Goal: Navigation & Orientation: Find specific page/section

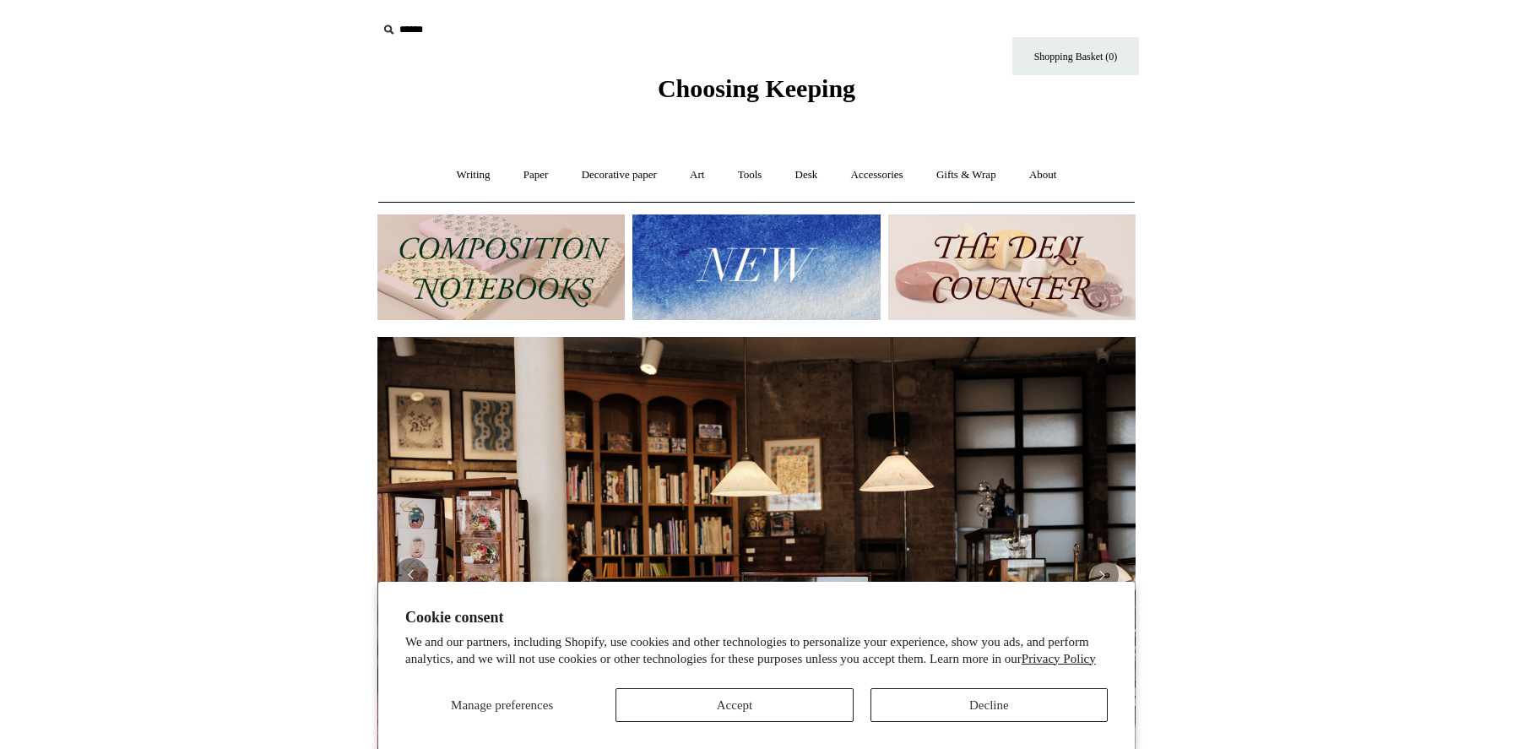
scroll to position [0, 758]
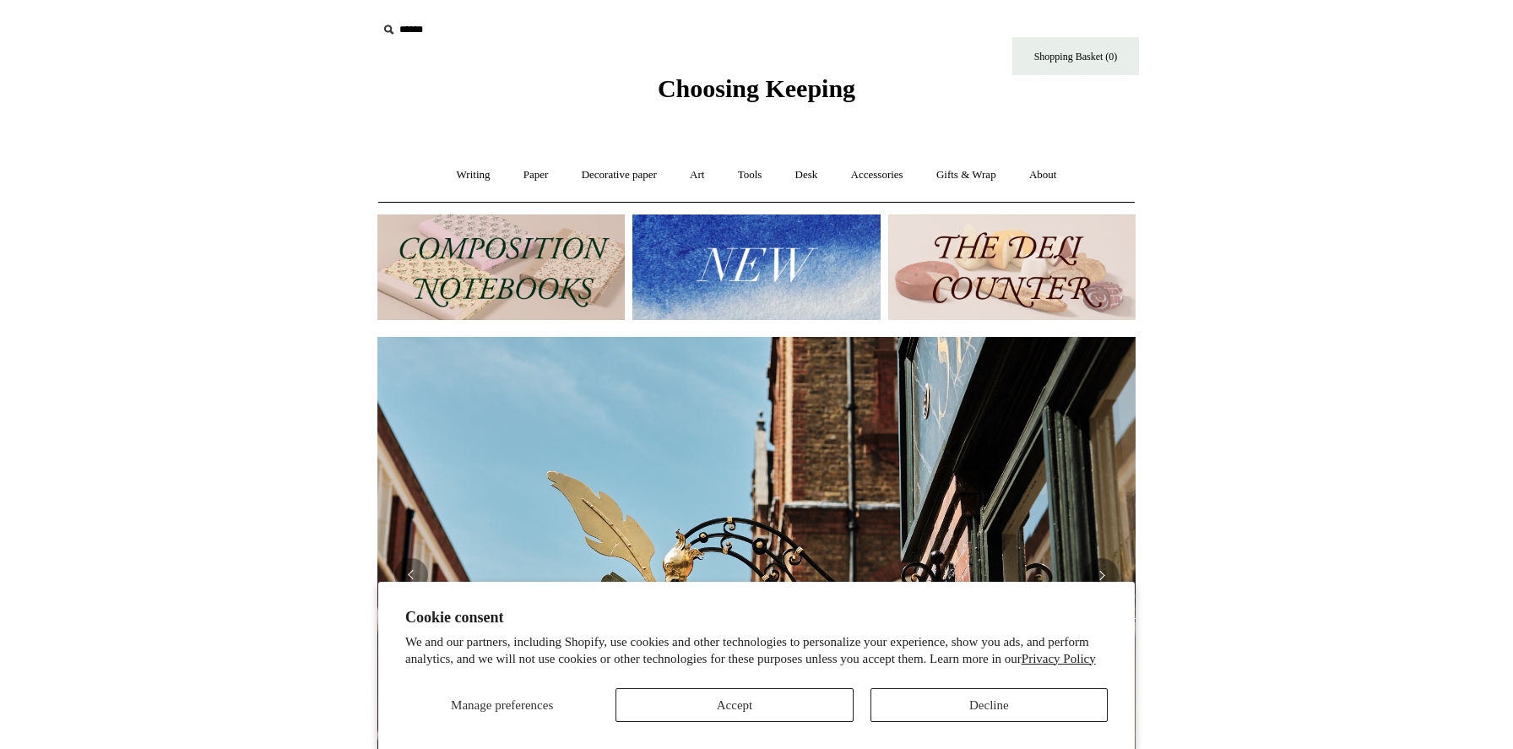
click at [975, 701] on button "Decline" at bounding box center [989, 705] width 237 height 34
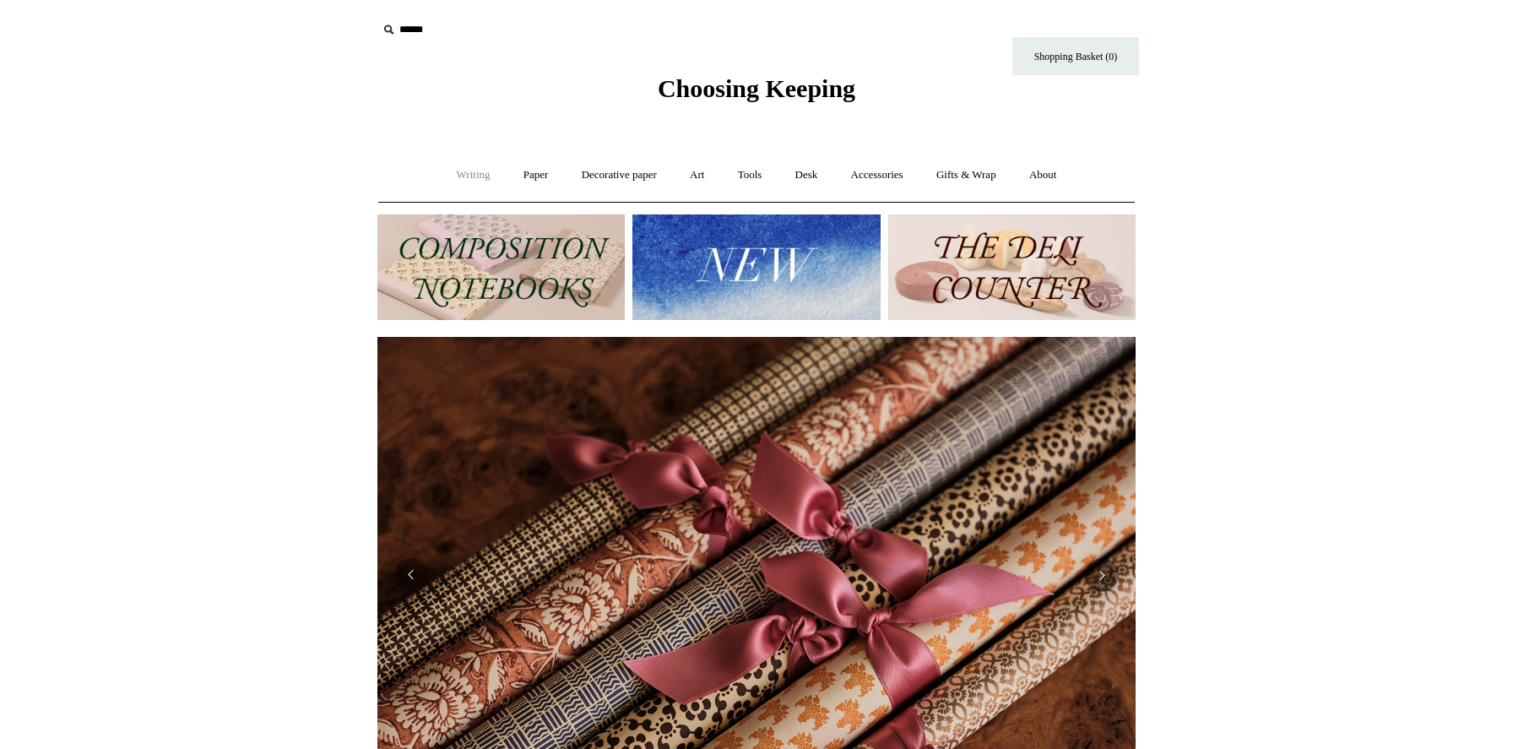
scroll to position [0, 1517]
click at [818, 169] on link "Desk +" at bounding box center [806, 175] width 53 height 45
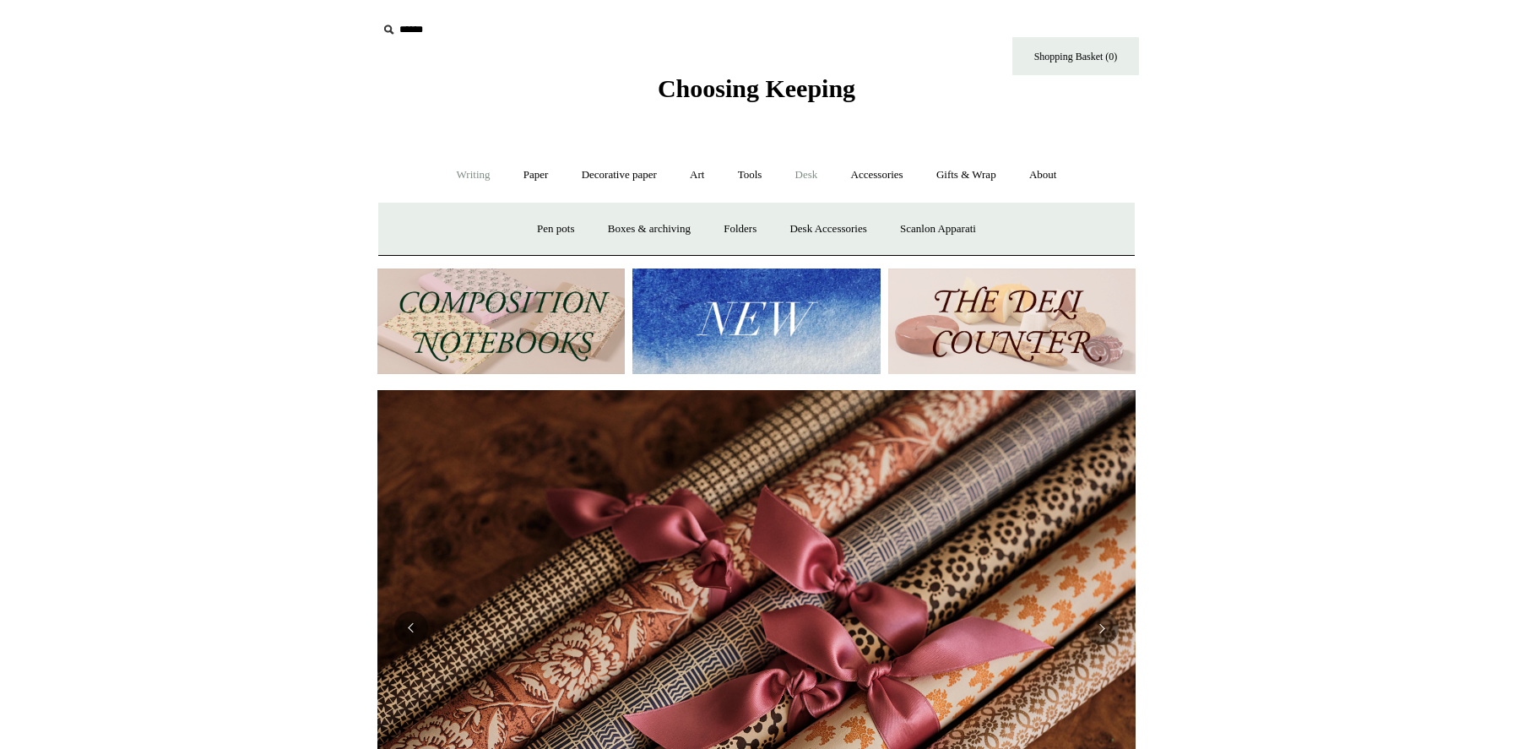
click at [483, 180] on link "Writing +" at bounding box center [474, 175] width 64 height 45
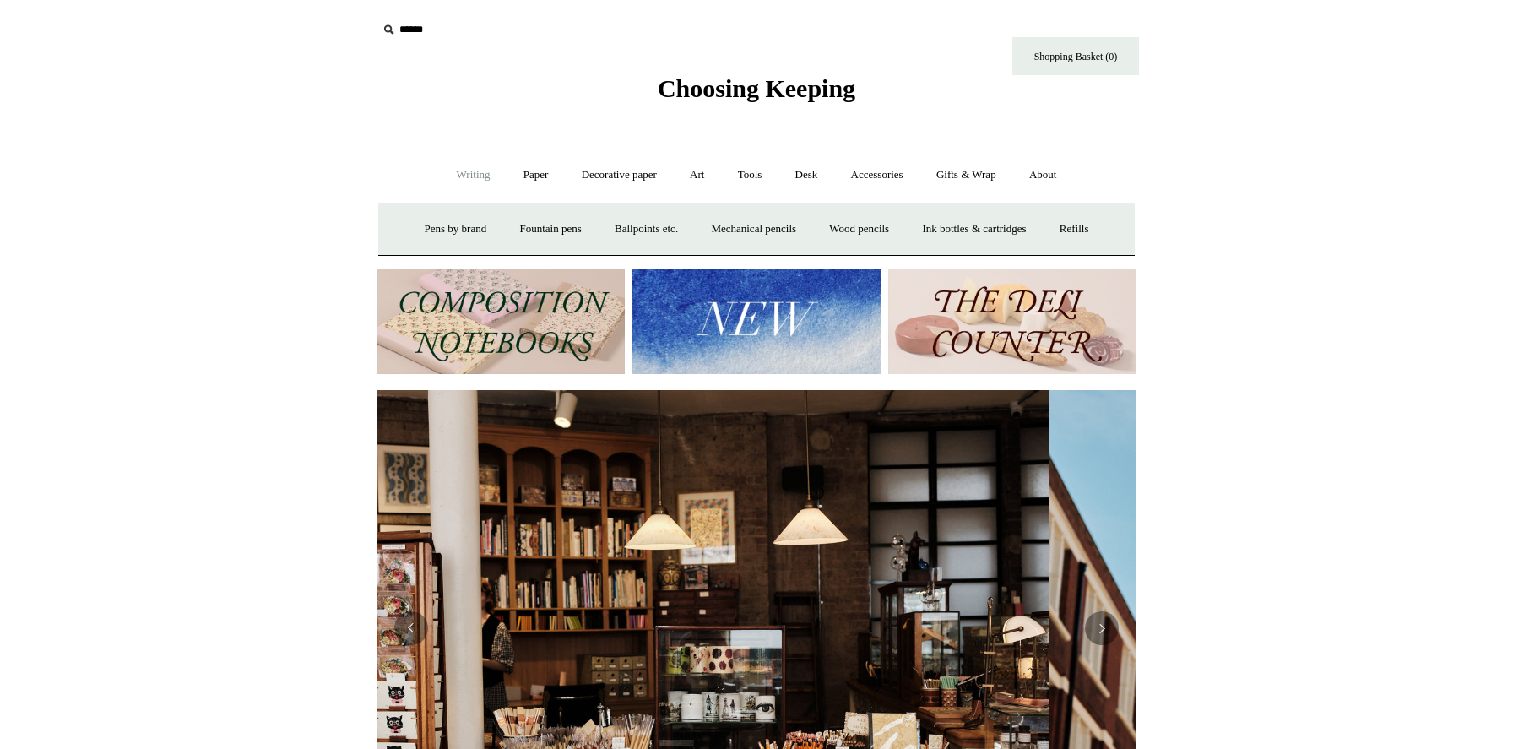
scroll to position [0, 0]
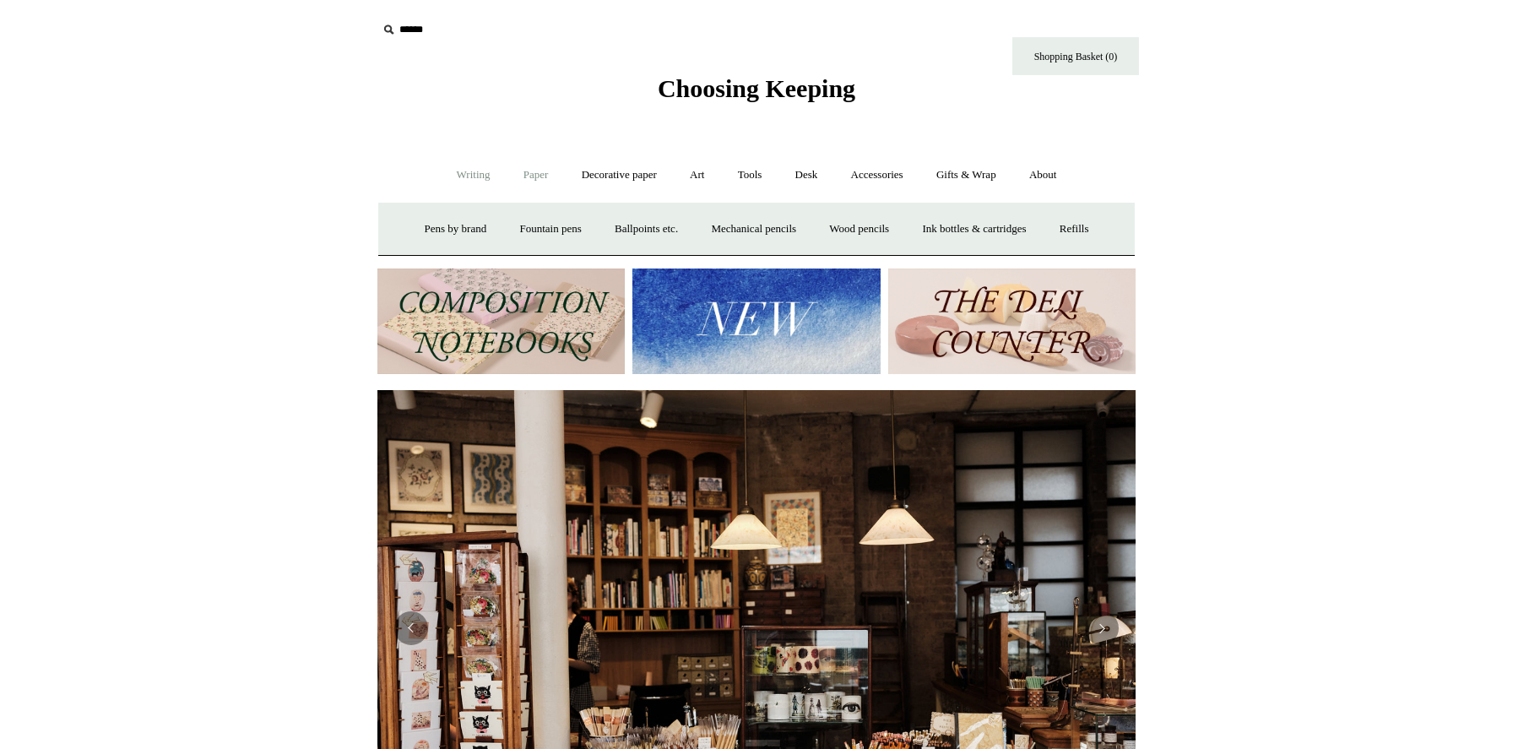
click at [529, 176] on link "Paper +" at bounding box center [536, 175] width 56 height 45
click at [598, 228] on link "📆 Dated Diaries 📆" at bounding box center [623, 229] width 123 height 45
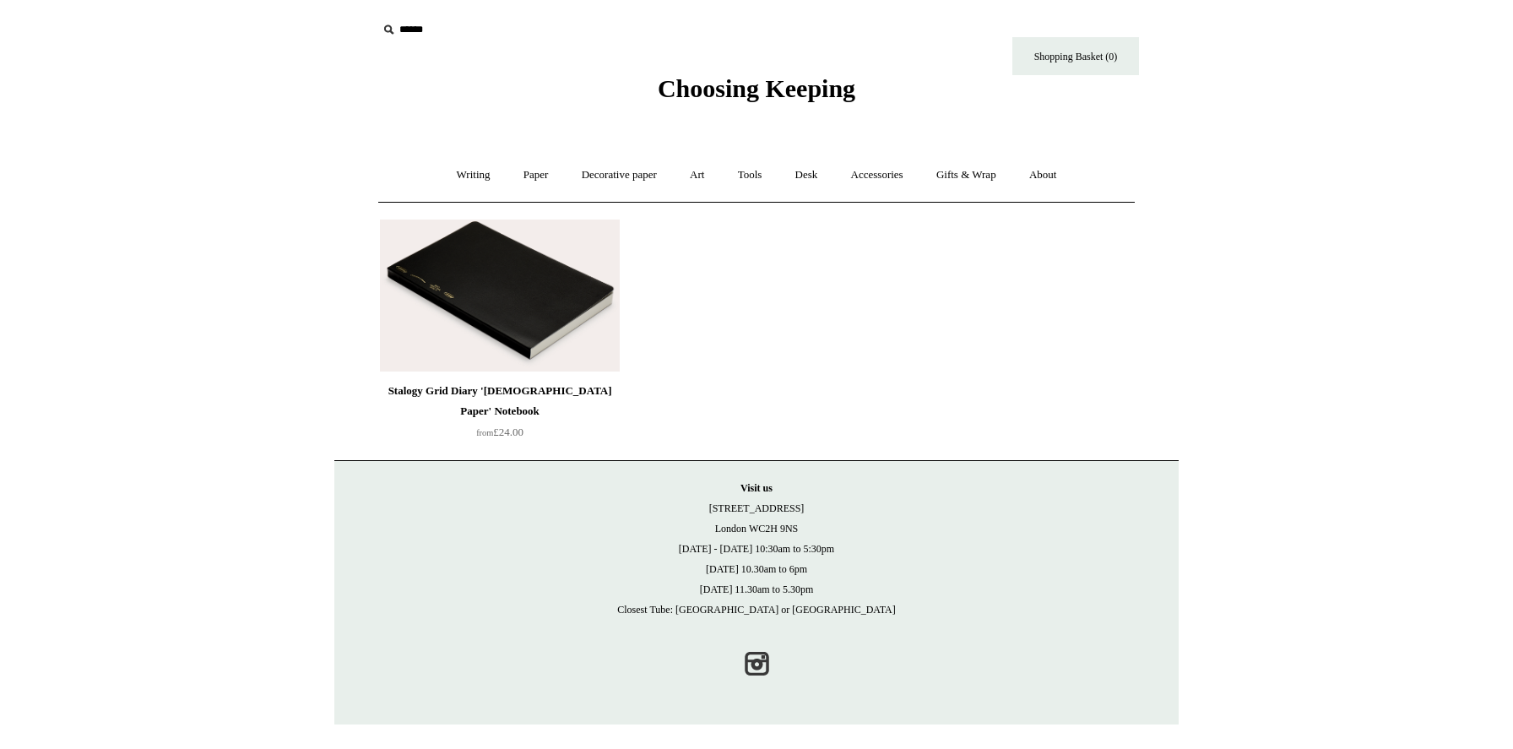
click at [567, 296] on img at bounding box center [500, 296] width 240 height 152
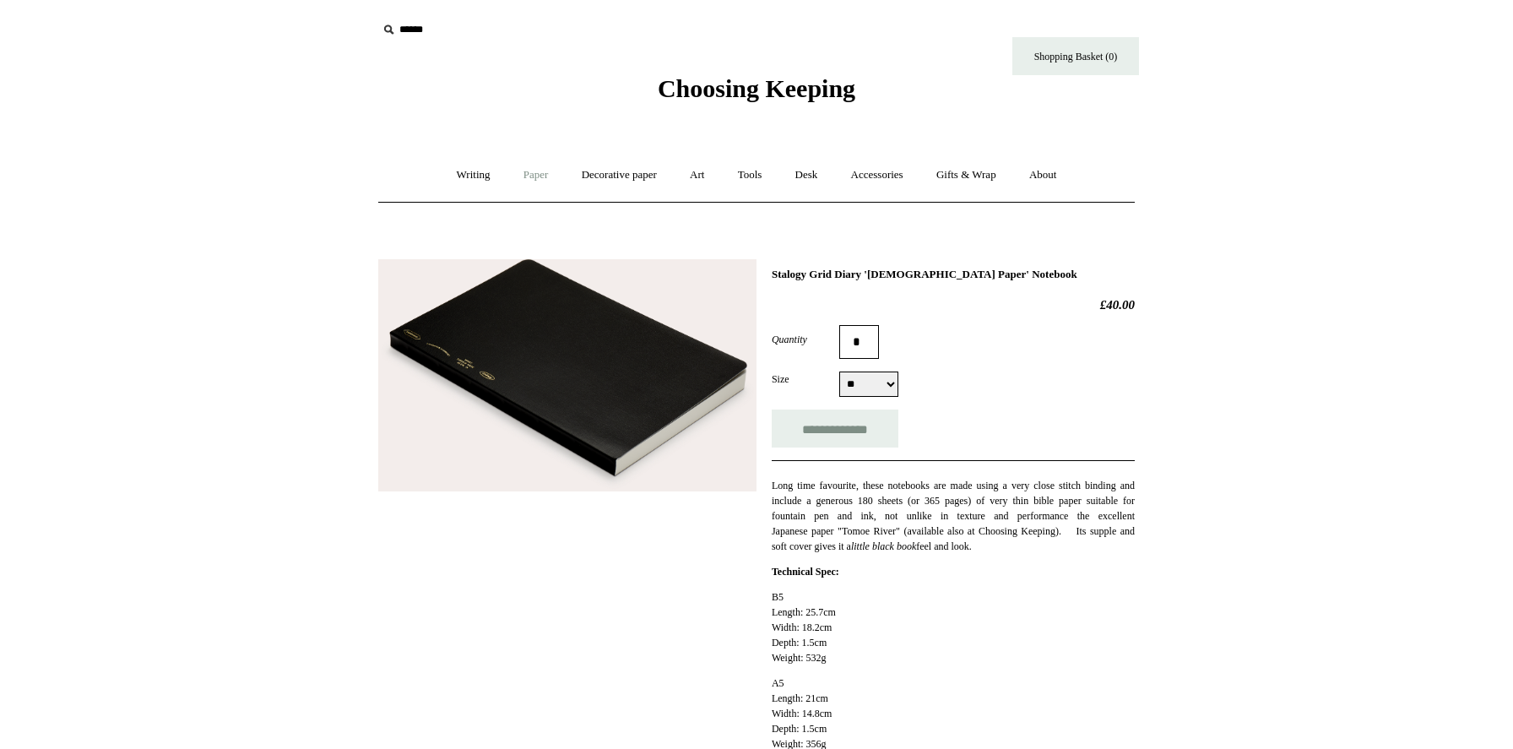
click at [533, 171] on link "Paper +" at bounding box center [536, 175] width 56 height 45
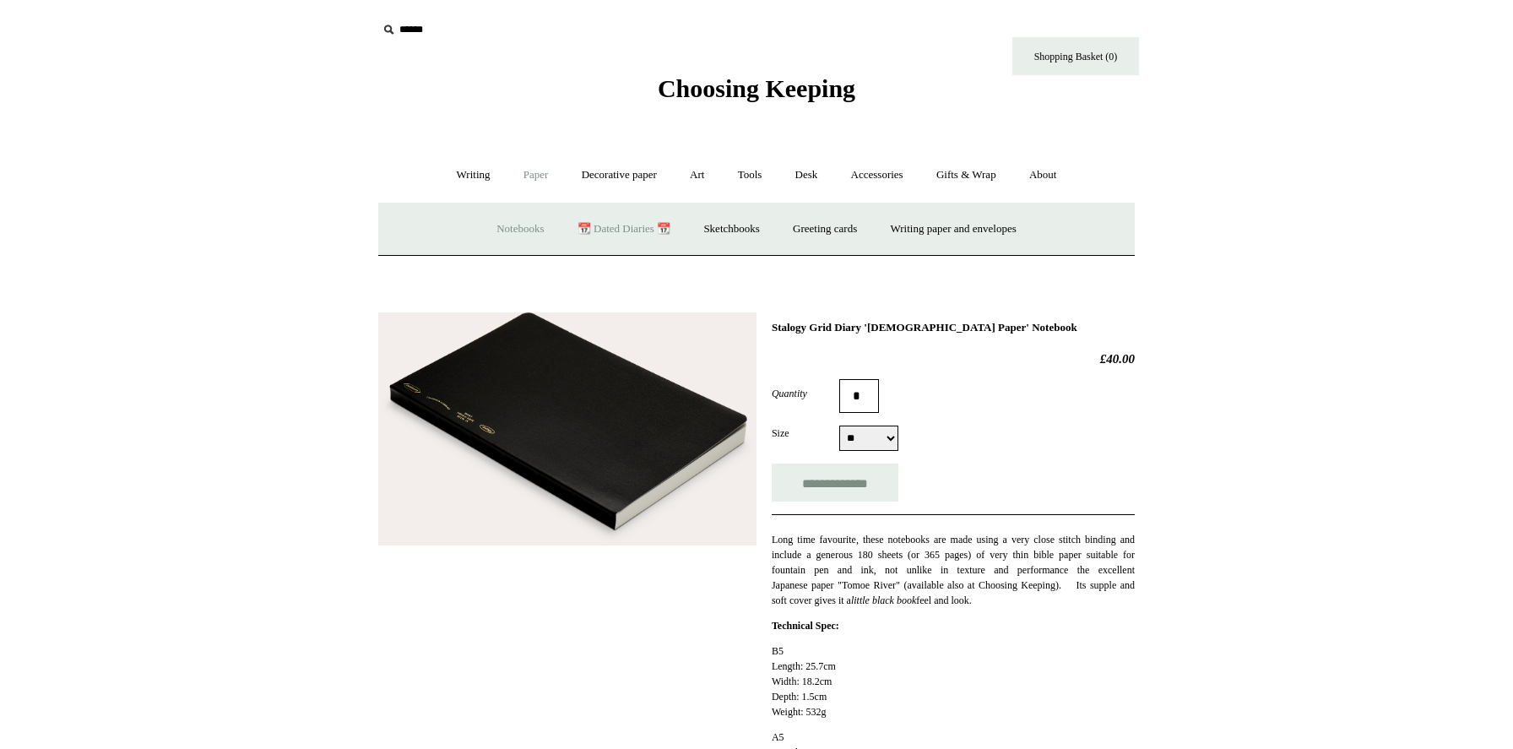
click at [516, 231] on link "Notebooks +" at bounding box center [520, 229] width 78 height 45
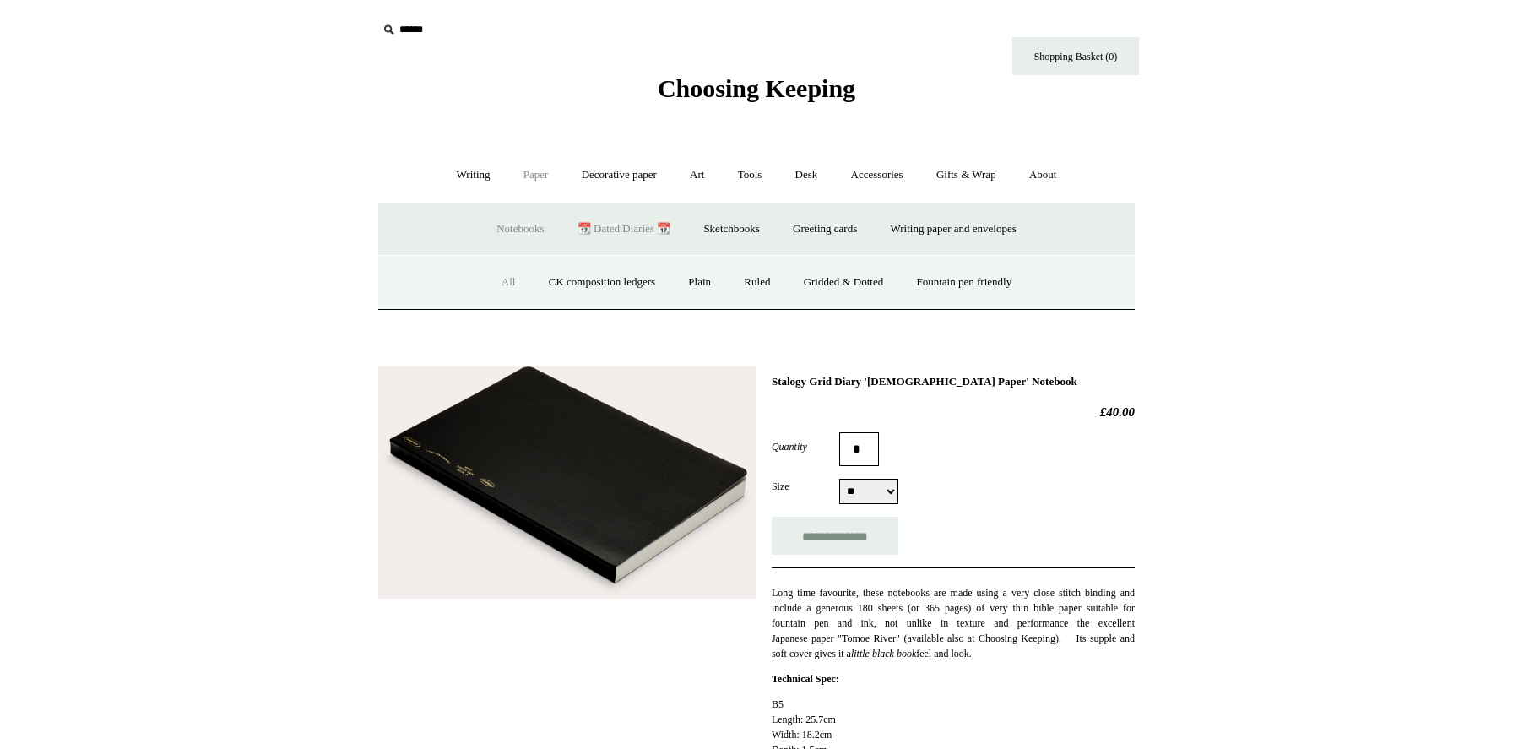
click at [505, 284] on link "All" at bounding box center [508, 282] width 45 height 45
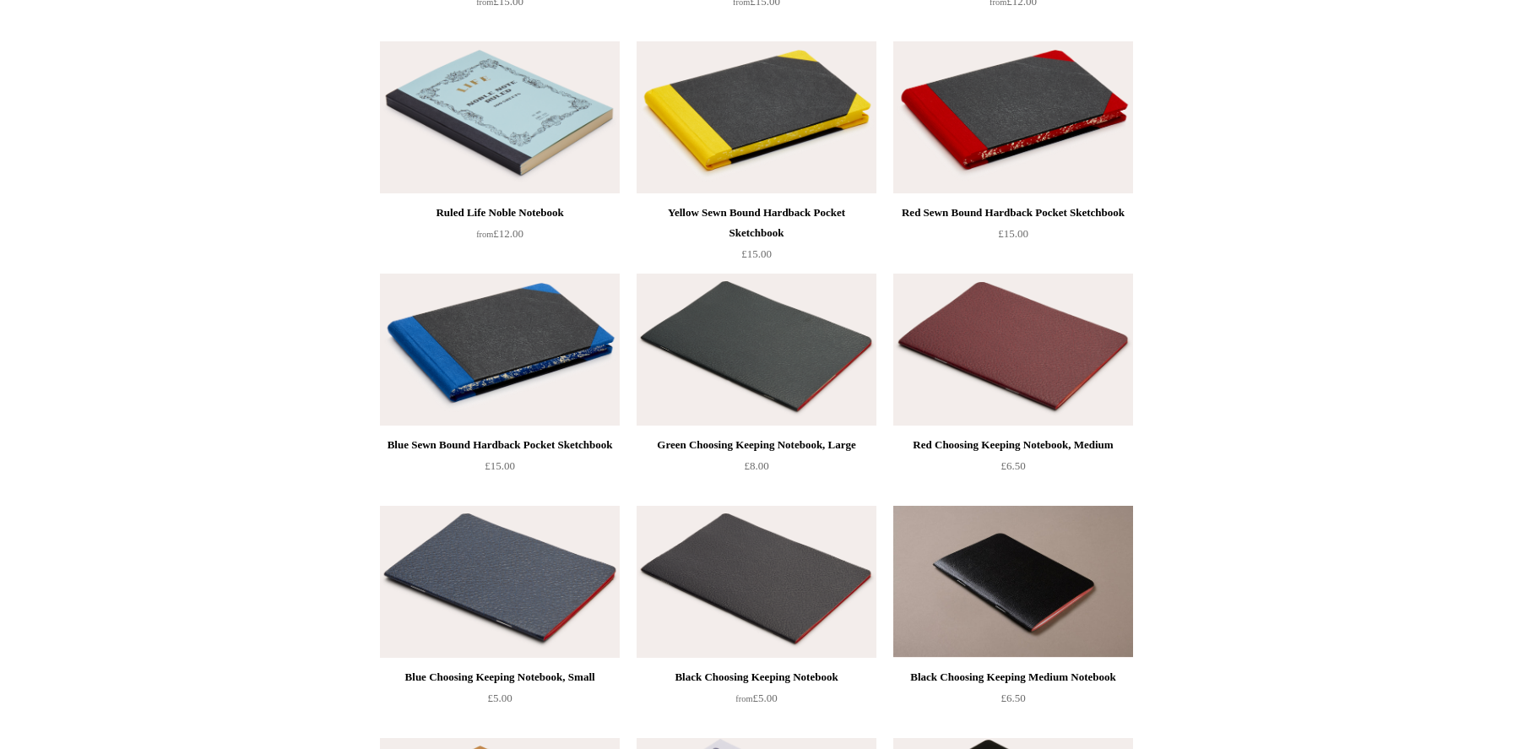
scroll to position [2911, 0]
